Goal: Task Accomplishment & Management: Manage account settings

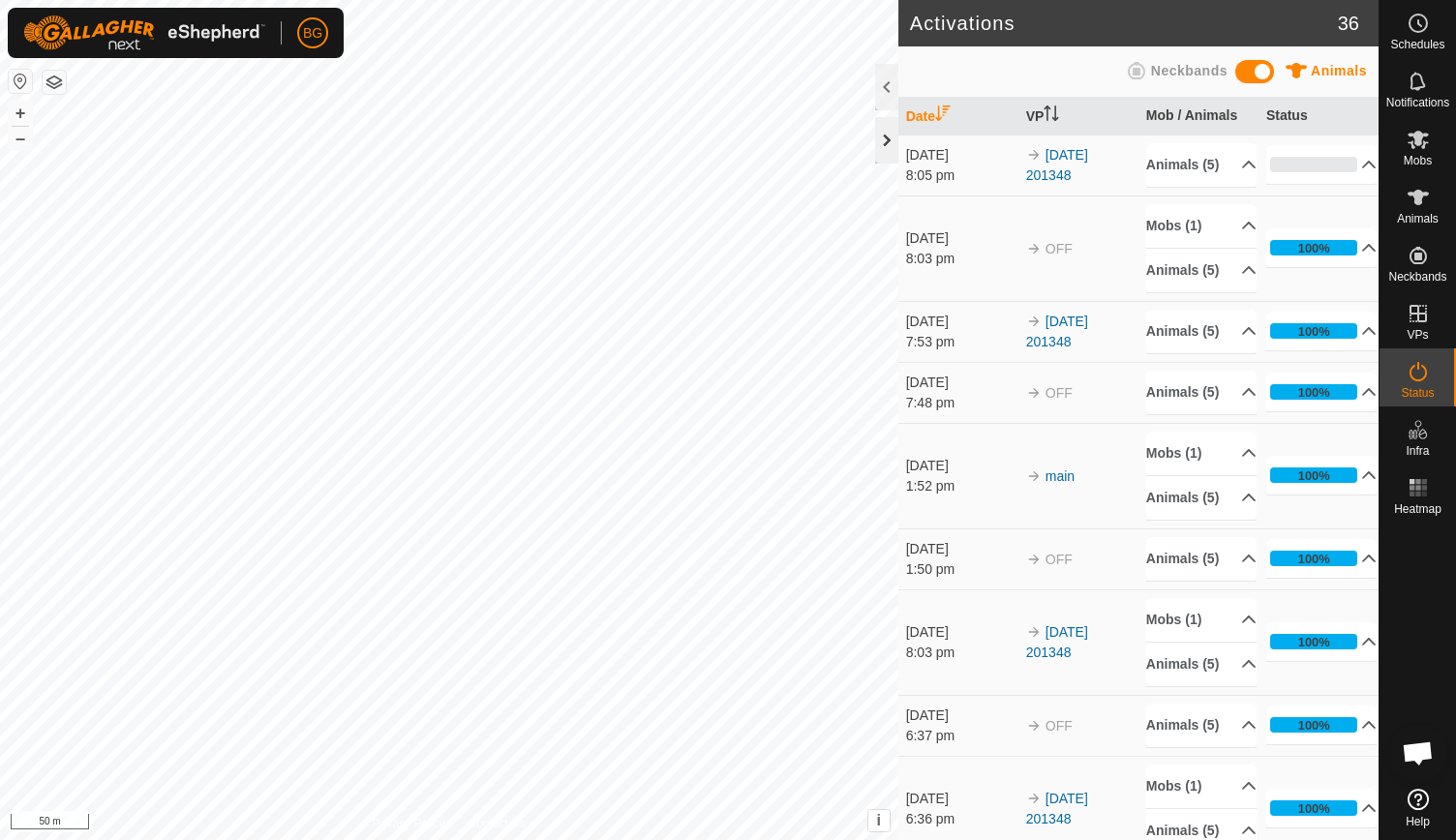
scroll to position [2840, 0]
click at [875, 138] on div at bounding box center [887, 140] width 24 height 46
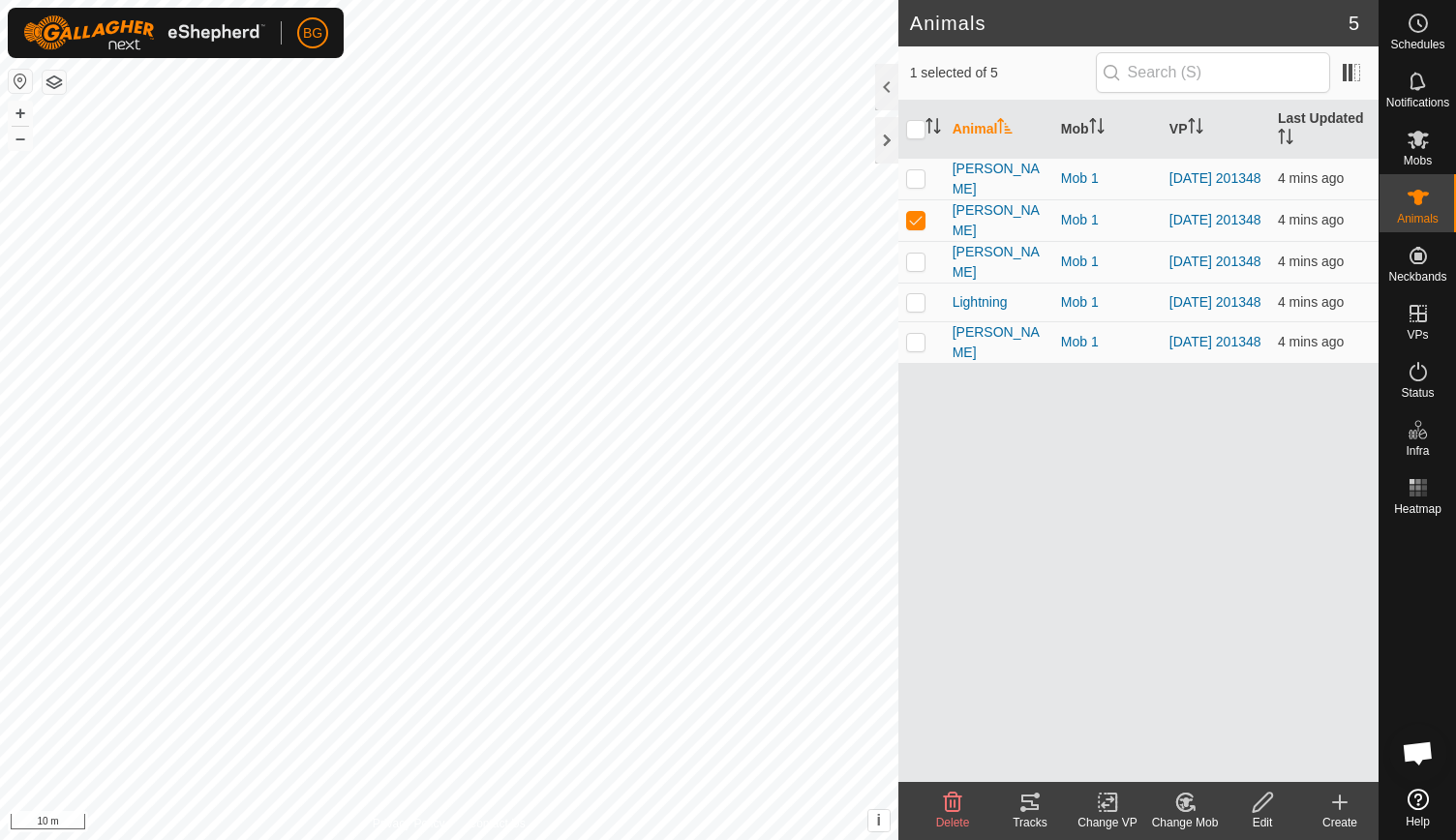
checkbox input "false"
checkbox input "true"
checkbox input "false"
